Goal: Information Seeking & Learning: Learn about a topic

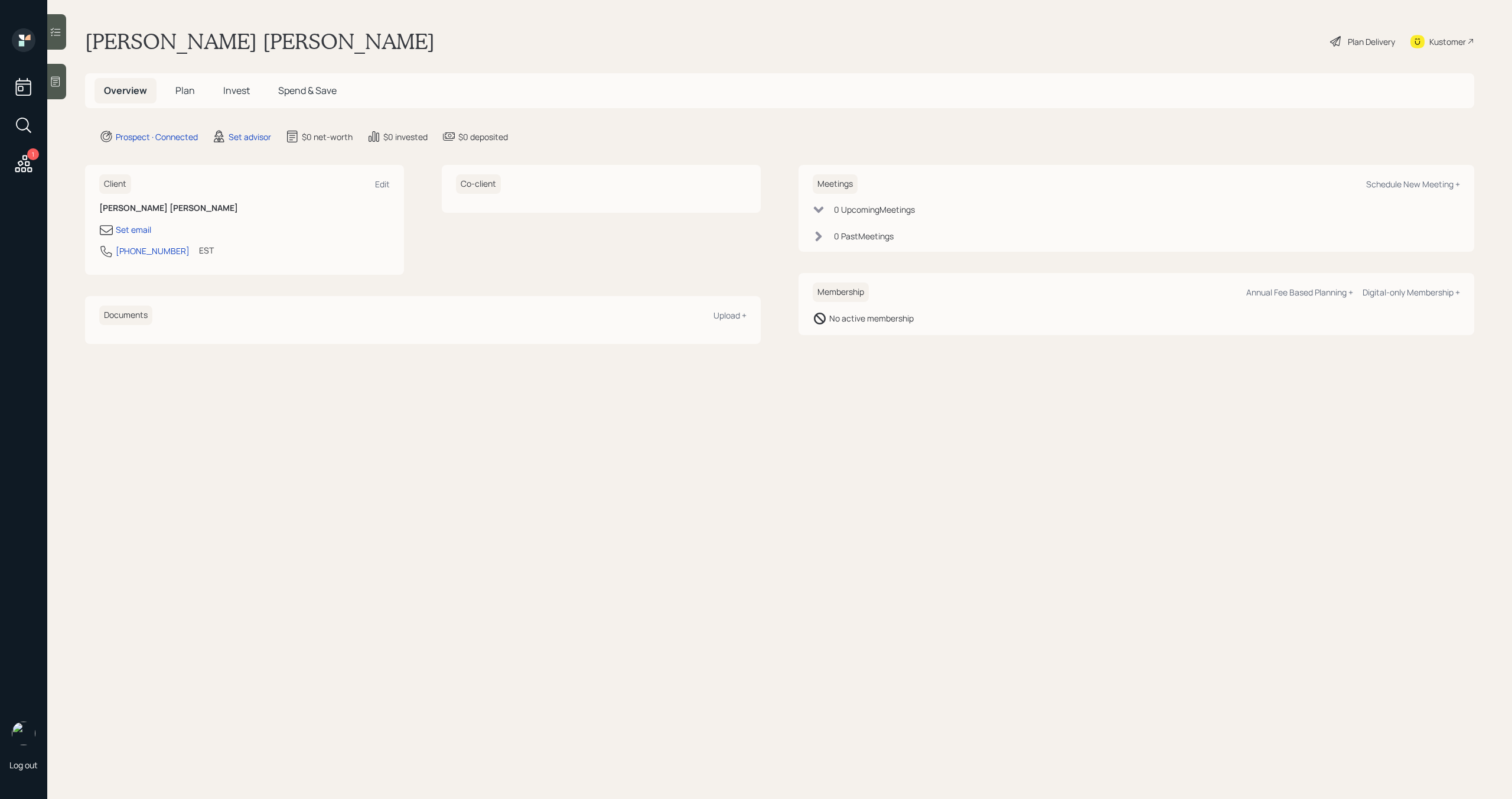
click at [59, 86] on icon at bounding box center [56, 82] width 9 height 10
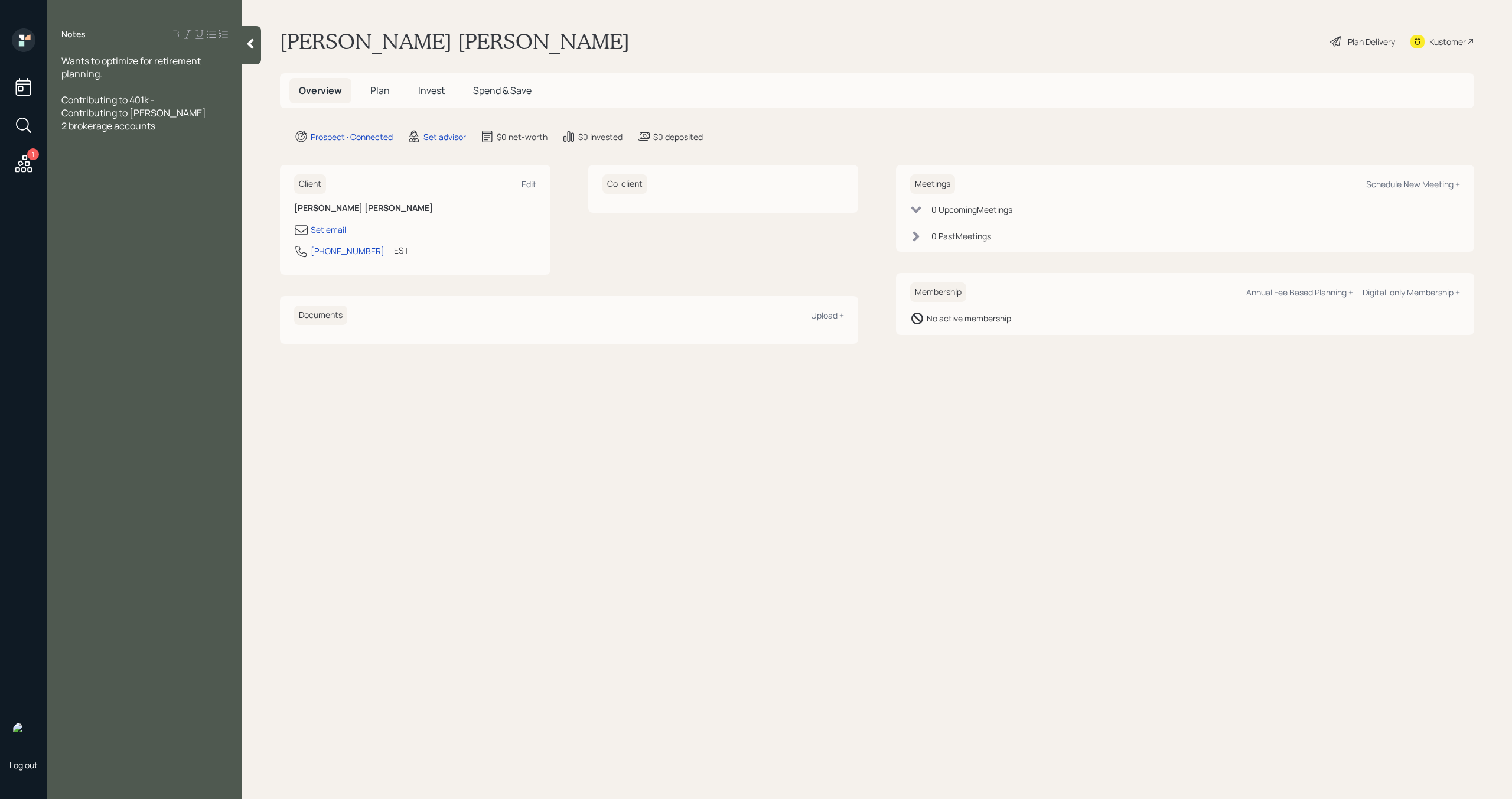
click at [177, 110] on div "Contributing to [PERSON_NAME]" at bounding box center [145, 113] width 167 height 13
click at [176, 128] on div "2 brokerage accounts" at bounding box center [145, 126] width 167 height 13
click at [173, 101] on div "Contributing to 401k -" at bounding box center [145, 100] width 167 height 13
click at [200, 99] on span "Contributing to 401k - 6% EE 3%ER" at bounding box center [135, 100] width 148 height 13
click at [173, 101] on span "Contributing to 401k - 6% EE 3% ER" at bounding box center [137, 100] width 150 height 13
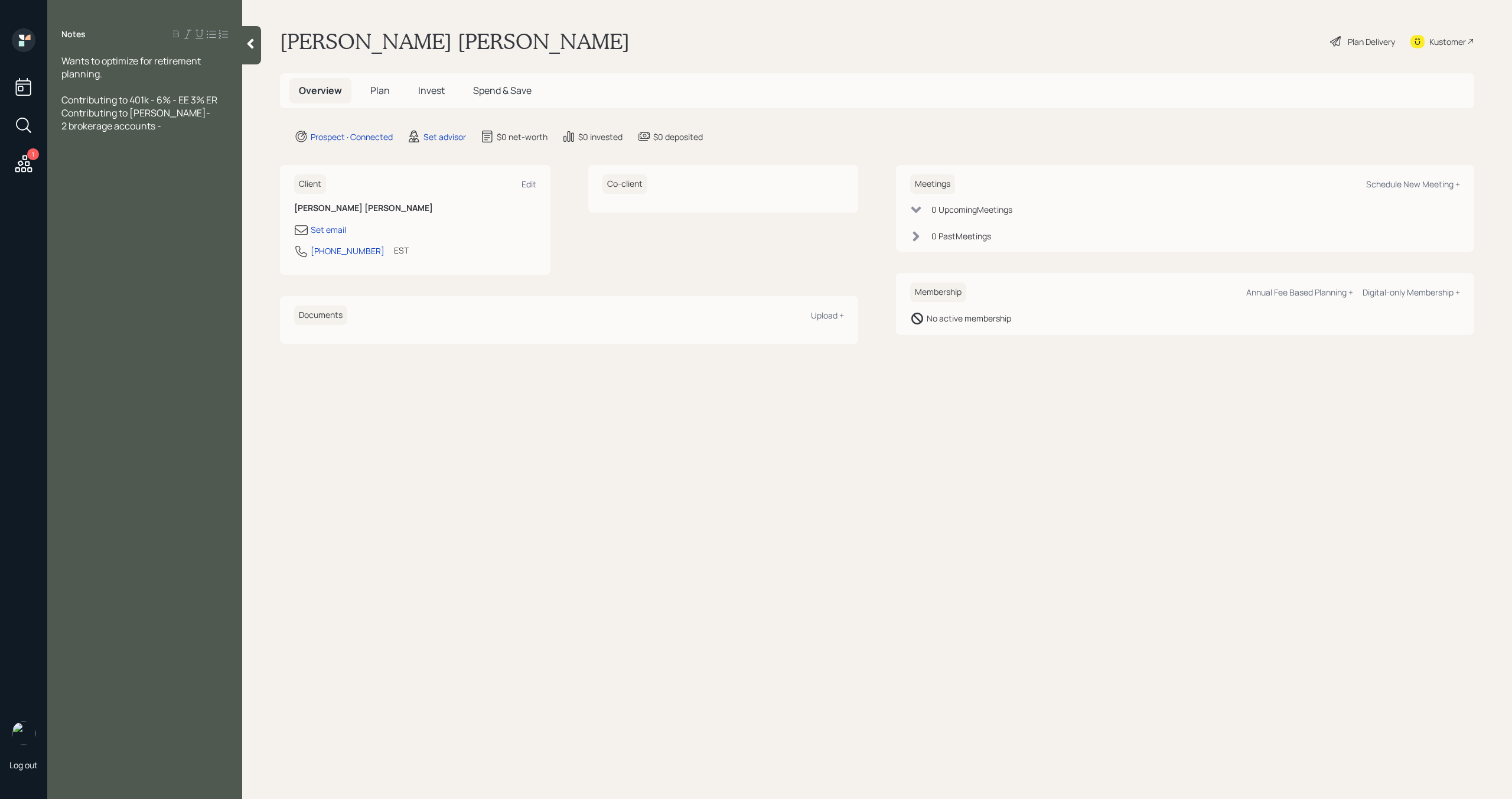
click at [160, 100] on span "Contributing to 401k - 6% - EE 3% ER" at bounding box center [140, 100] width 156 height 13
click at [188, 139] on div "2 brokerage accounts -" at bounding box center [145, 139] width 167 height 13
click at [176, 124] on div "Contributing to [PERSON_NAME]-" at bounding box center [145, 126] width 167 height 13
click at [170, 125] on span "Contributing to [PERSON_NAME]-" at bounding box center [136, 126] width 149 height 13
click at [166, 126] on span "Contributing to [PERSON_NAME]-" at bounding box center [136, 126] width 149 height 13
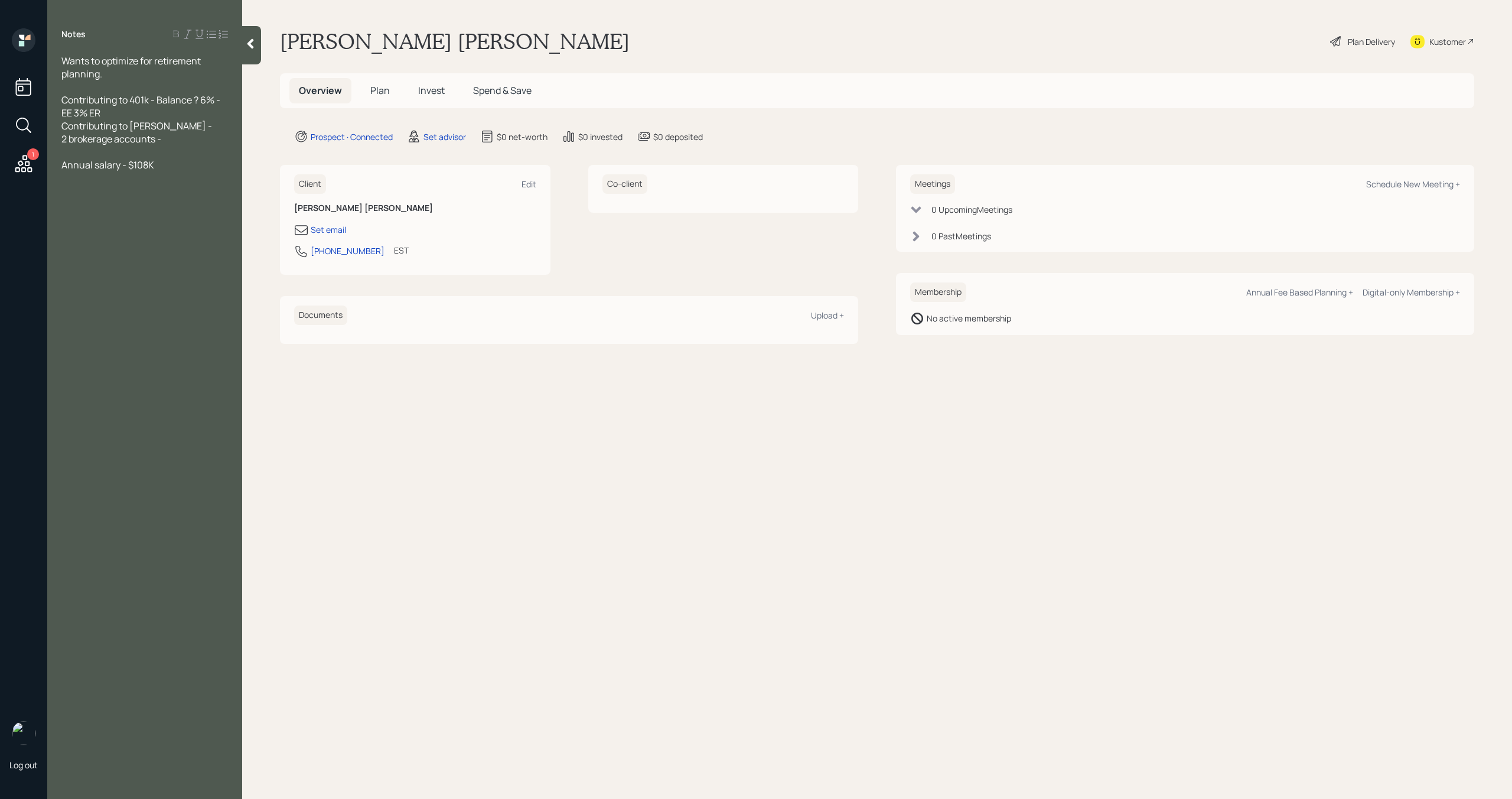
click at [173, 126] on div "Contributing to [PERSON_NAME] -" at bounding box center [145, 126] width 167 height 13
click at [179, 137] on div "2 brokerage accounts -" at bounding box center [145, 139] width 167 height 13
click at [188, 127] on div "Contributing to [PERSON_NAME] -" at bounding box center [145, 126] width 167 height 13
click at [186, 137] on div "2 brokerage accounts -" at bounding box center [145, 139] width 167 height 13
click at [173, 193] on div "Annual salary - $108K" at bounding box center [145, 190] width 167 height 13
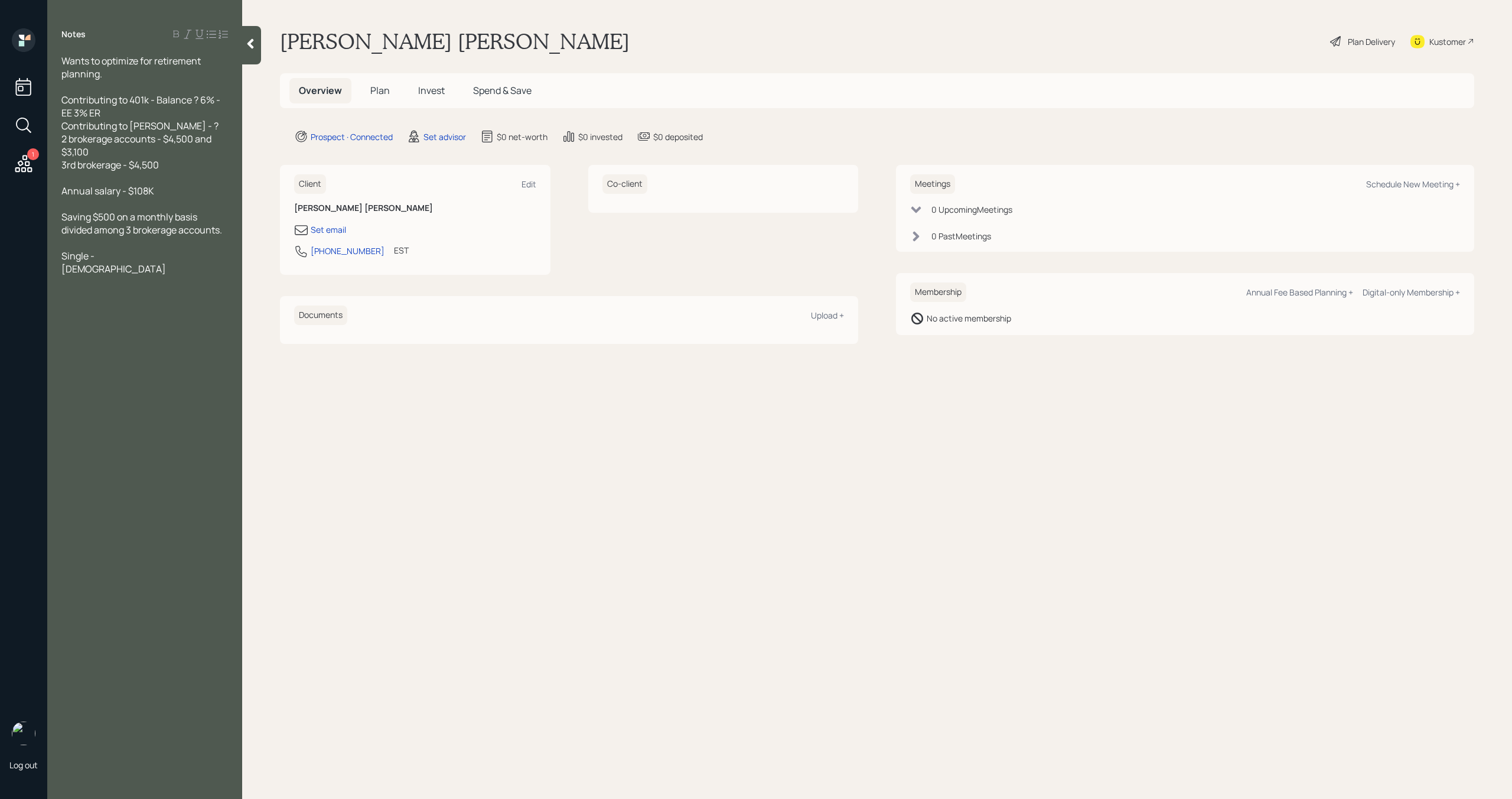
click at [62, 188] on span "Annual salary - $108K" at bounding box center [108, 190] width 93 height 13
click at [102, 268] on div "Single -" at bounding box center [145, 268] width 167 height 13
